Goal: Transaction & Acquisition: Book appointment/travel/reservation

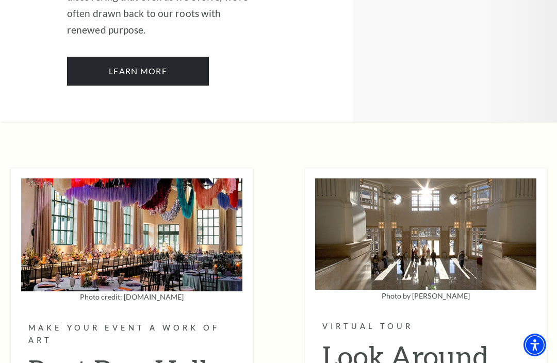
scroll to position [2676, 0]
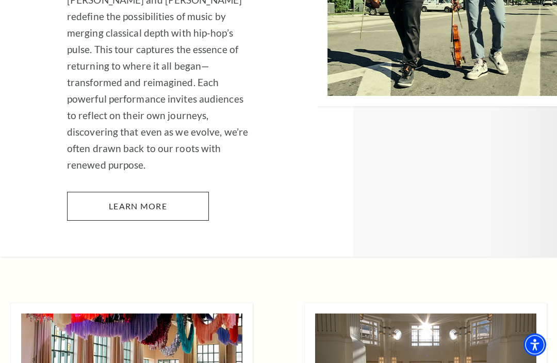
click at [111, 192] on link "Learn More" at bounding box center [138, 206] width 142 height 29
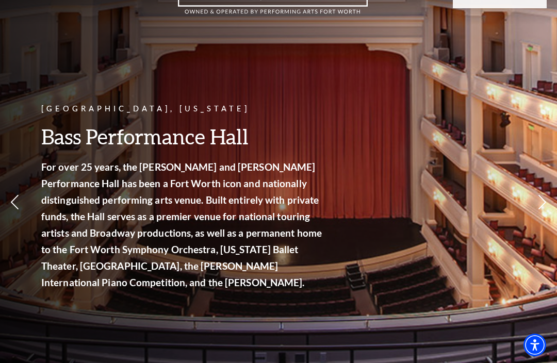
scroll to position [0, 0]
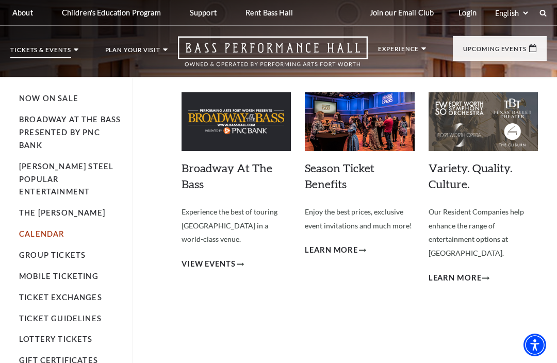
click at [44, 229] on link "Calendar" at bounding box center [41, 233] width 45 height 9
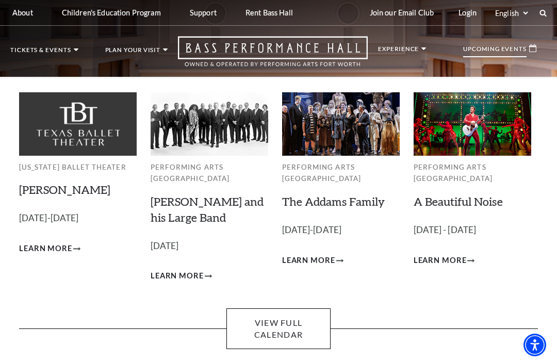
scroll to position [22, 0]
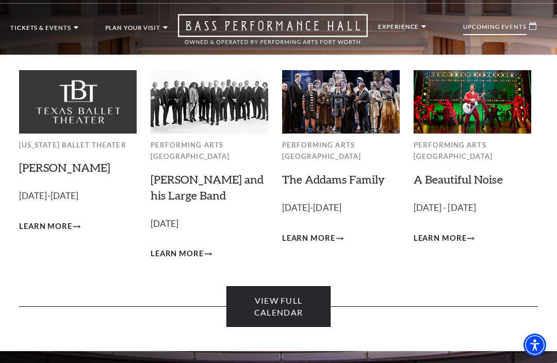
click at [296, 299] on link "View Full Calendar" at bounding box center [278, 306] width 104 height 41
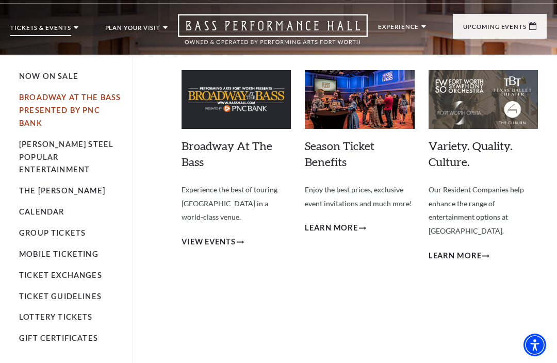
click at [59, 109] on link "Broadway At The Bass presented by PNC Bank" at bounding box center [70, 110] width 102 height 35
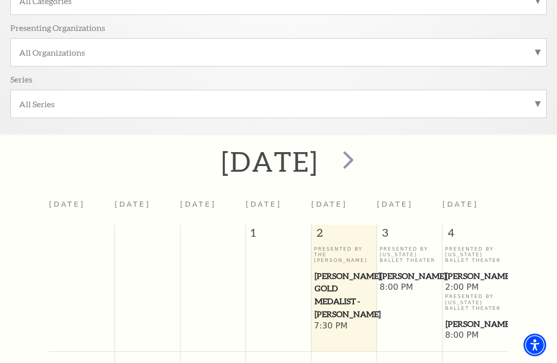
scroll to position [261, 0]
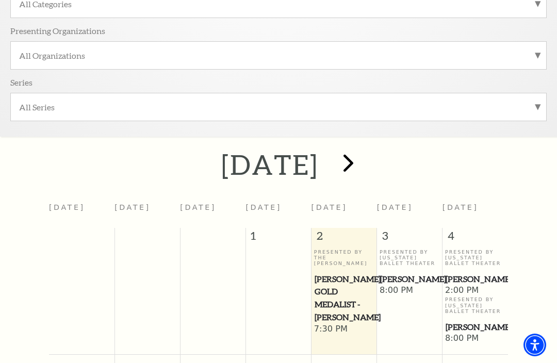
click at [363, 162] on span "next" at bounding box center [347, 162] width 29 height 29
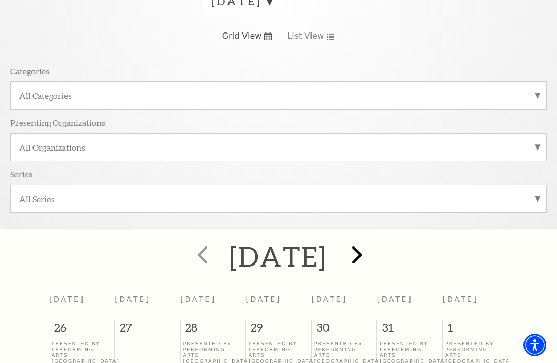
scroll to position [171, 0]
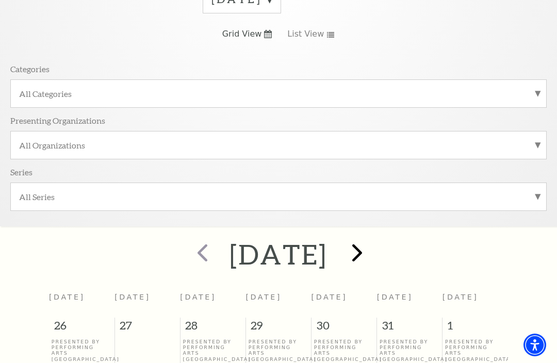
click at [372, 250] on span "next" at bounding box center [356, 252] width 29 height 29
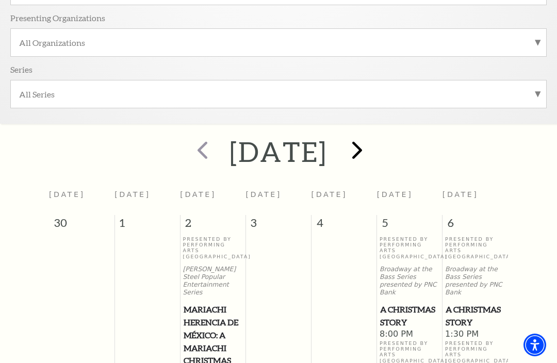
scroll to position [266, 0]
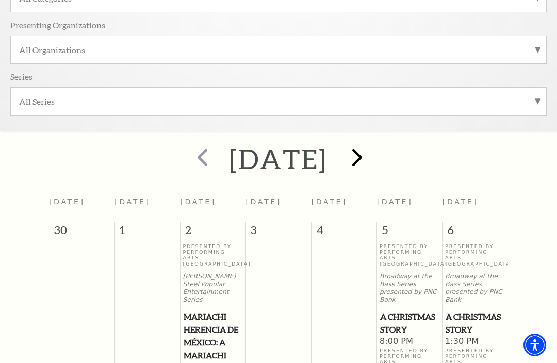
click at [372, 155] on span "next" at bounding box center [356, 156] width 29 height 29
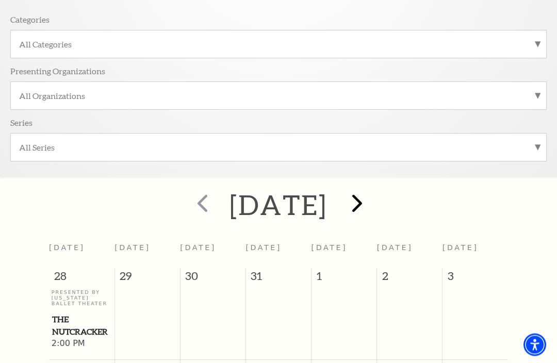
scroll to position [183, 0]
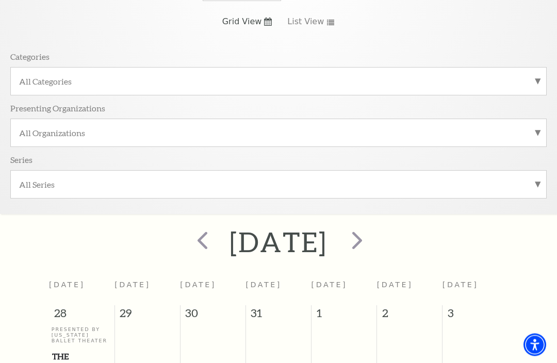
click at [536, 179] on label "All Series" at bounding box center [278, 184] width 518 height 11
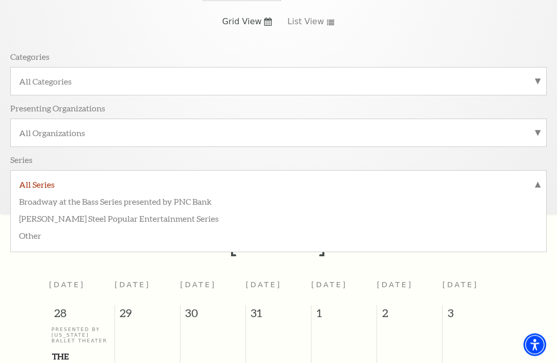
scroll to position [183, 0]
click at [95, 200] on label "Broadway at the Bass Series presented by PNC Bank" at bounding box center [278, 200] width 518 height 17
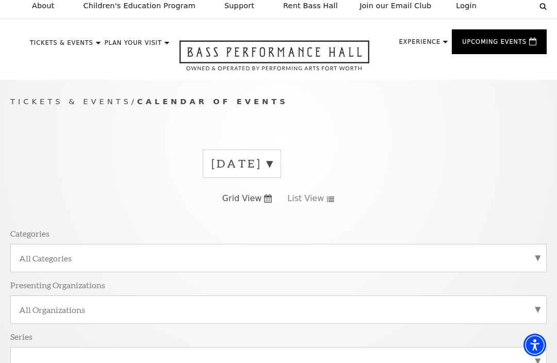
scroll to position [0, 0]
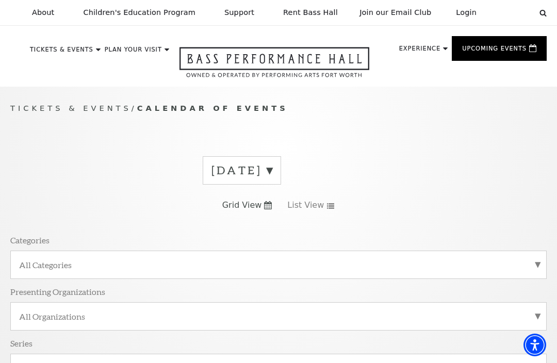
click at [66, 178] on div "January 2026 Grid View List View Categories All Categories Presenting Organizat…" at bounding box center [278, 272] width 536 height 248
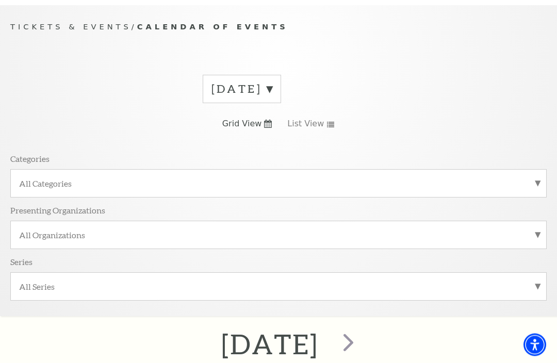
scroll to position [87, 0]
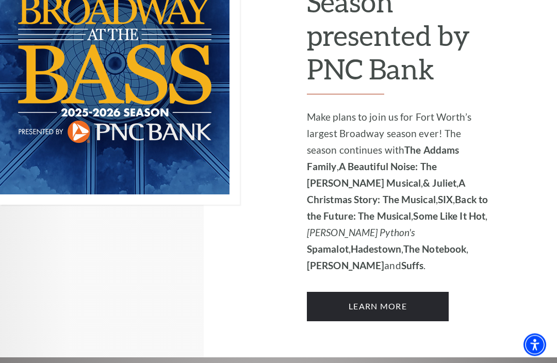
scroll to position [848, 0]
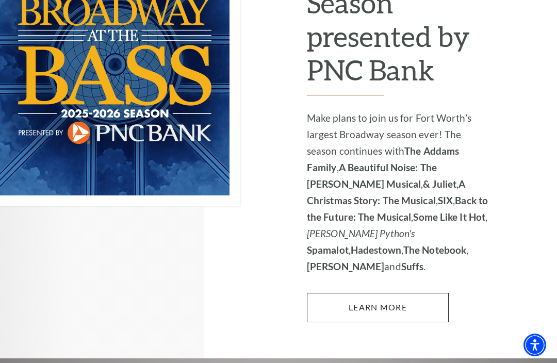
click at [378, 293] on link "Learn More" at bounding box center [378, 307] width 142 height 29
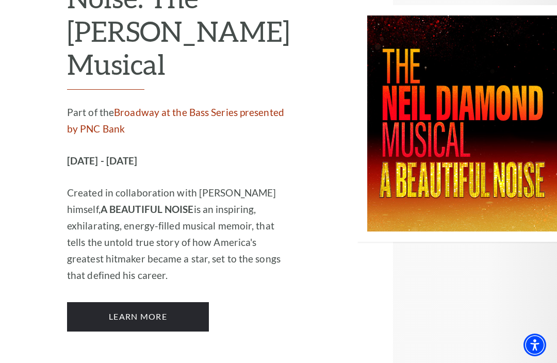
scroll to position [1981, 0]
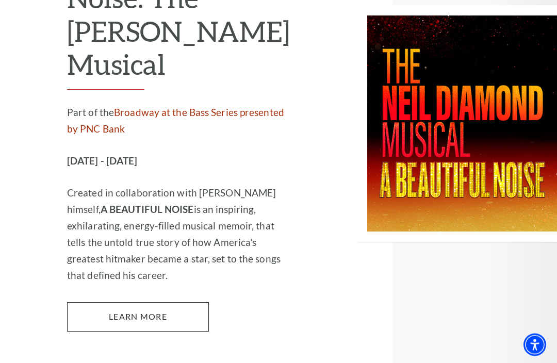
click at [148, 302] on link "Learn More" at bounding box center [138, 316] width 142 height 29
